Goal: Information Seeking & Learning: Learn about a topic

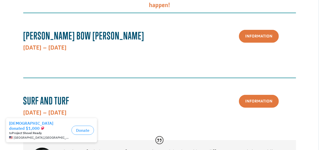
scroll to position [94, 0]
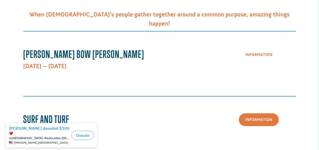
click at [247, 54] on link "Information" at bounding box center [259, 54] width 40 height 13
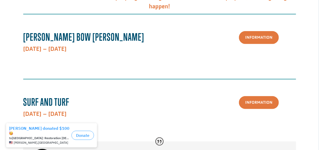
scroll to position [129, 0]
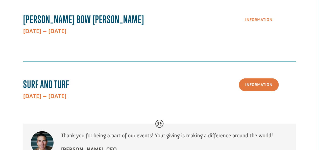
click at [273, 22] on link "Information" at bounding box center [259, 19] width 40 height 13
